Goal: Navigation & Orientation: Find specific page/section

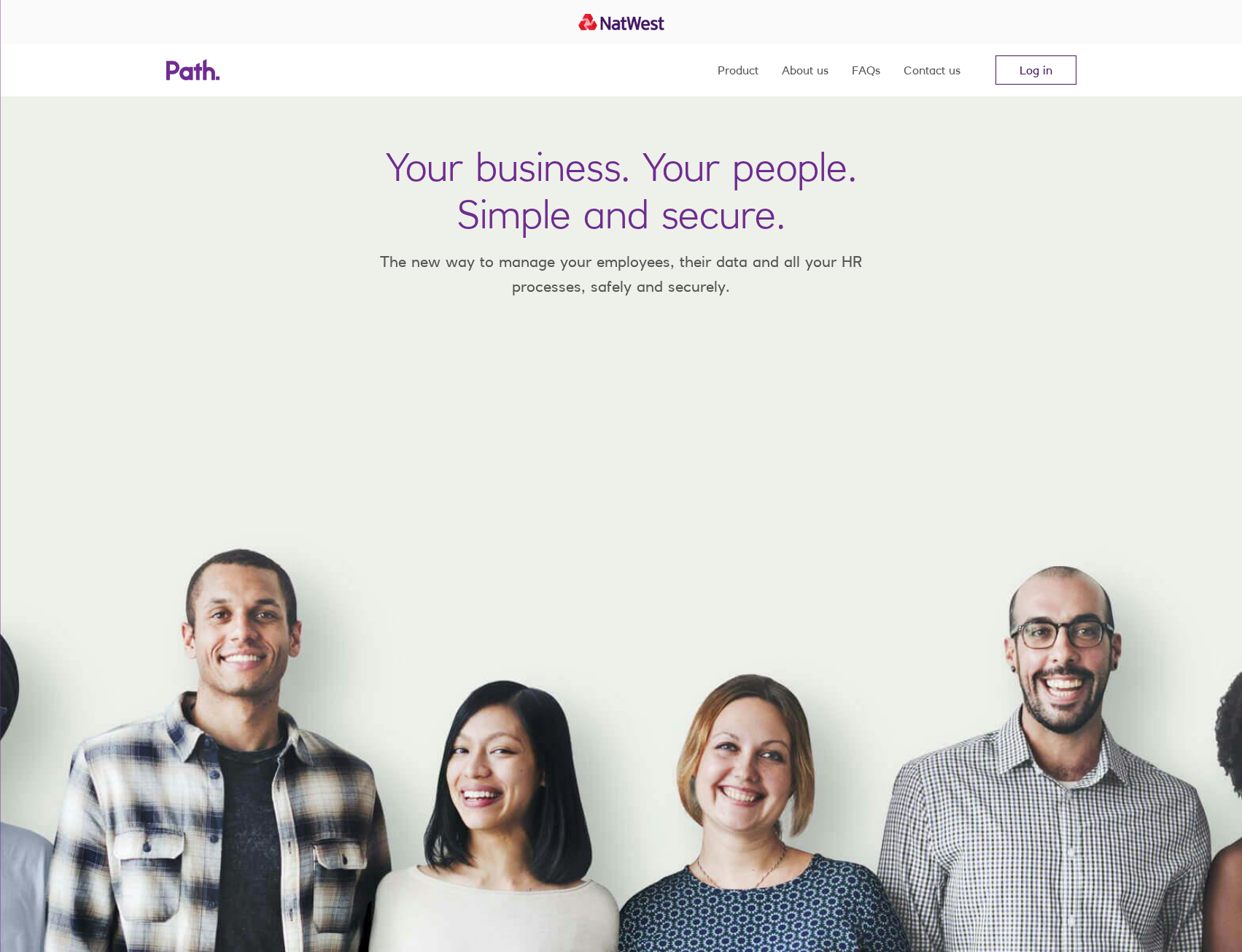
click at [1009, 73] on link "Log in" at bounding box center [1036, 70] width 81 height 29
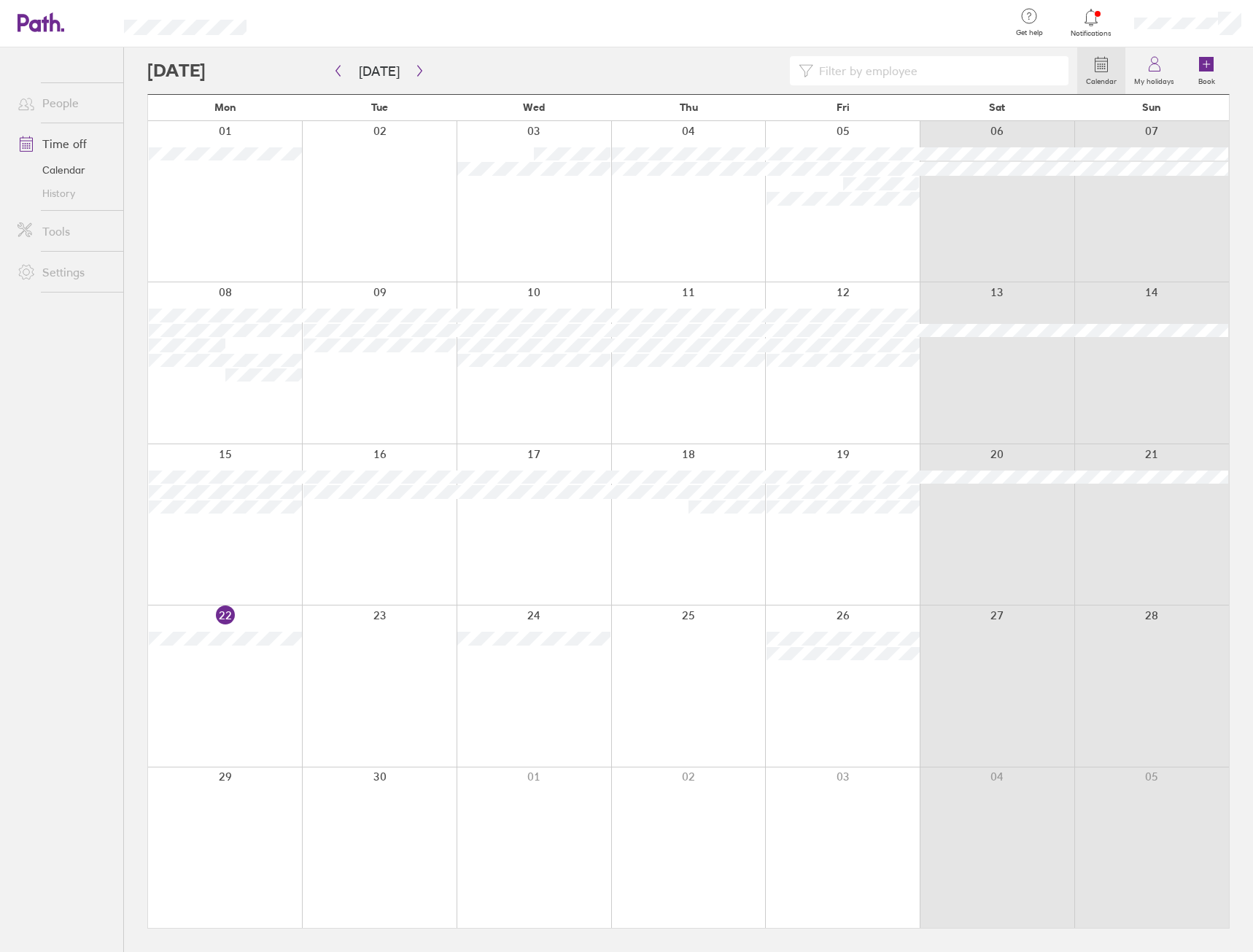
click at [68, 113] on link "People" at bounding box center [65, 102] width 118 height 29
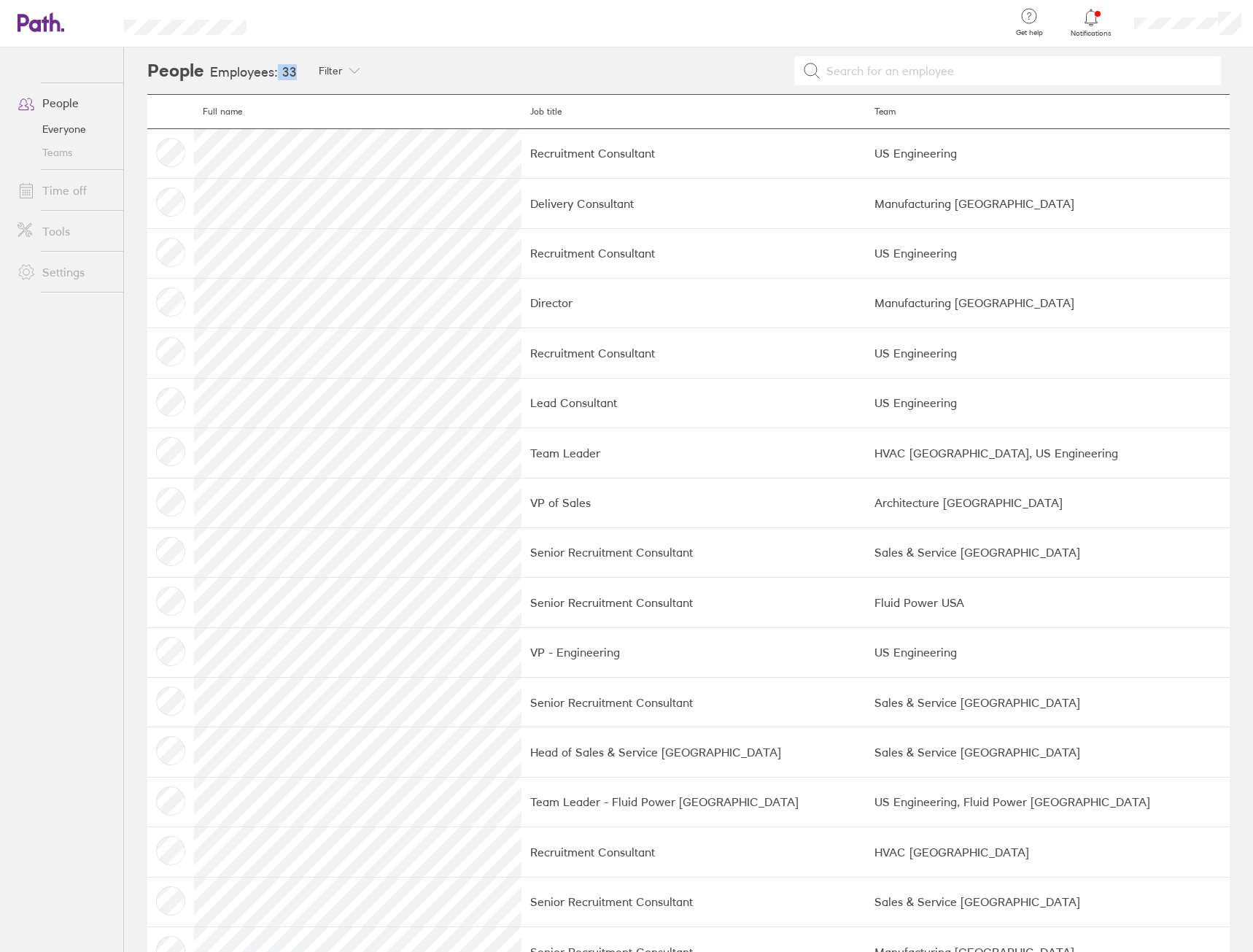
drag, startPoint x: 294, startPoint y: 73, endPoint x: 278, endPoint y: 68, distance: 16.8
click at [278, 68] on h3 "Employees: 33" at bounding box center [253, 73] width 87 height 15
drag, startPoint x: 278, startPoint y: 68, endPoint x: 487, endPoint y: 73, distance: 209.1
click at [487, 73] on div at bounding box center [802, 71] width 854 height 29
